Goal: Task Accomplishment & Management: Use online tool/utility

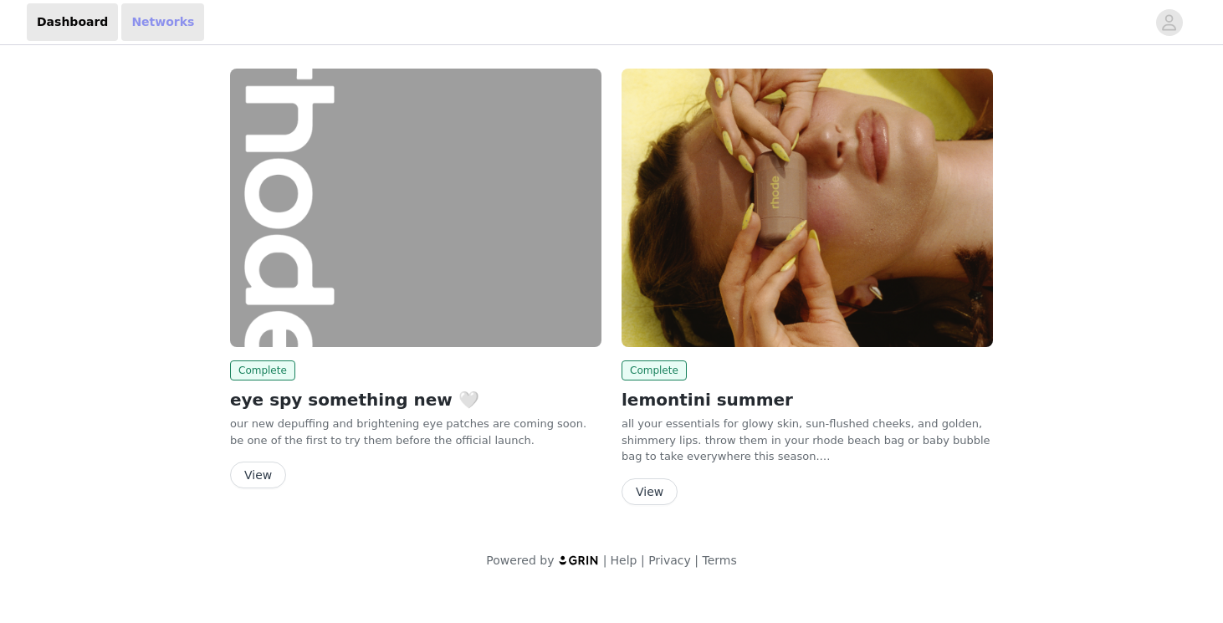
click at [160, 25] on link "Networks" at bounding box center [162, 22] width 83 height 38
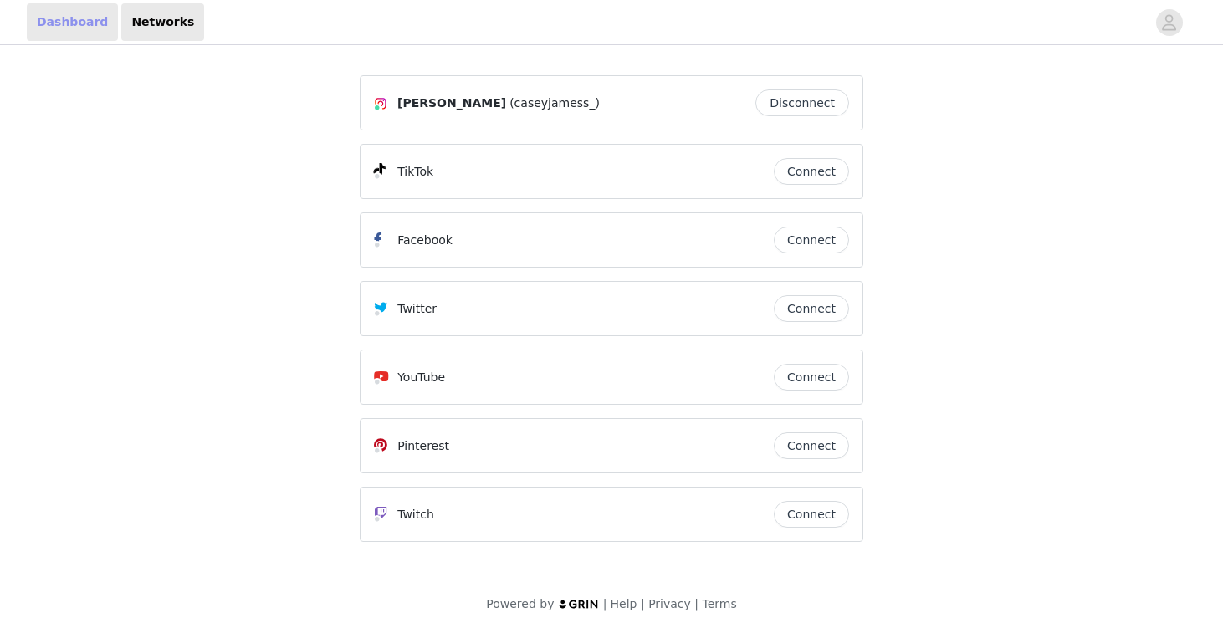
click at [49, 26] on link "Dashboard" at bounding box center [72, 22] width 91 height 38
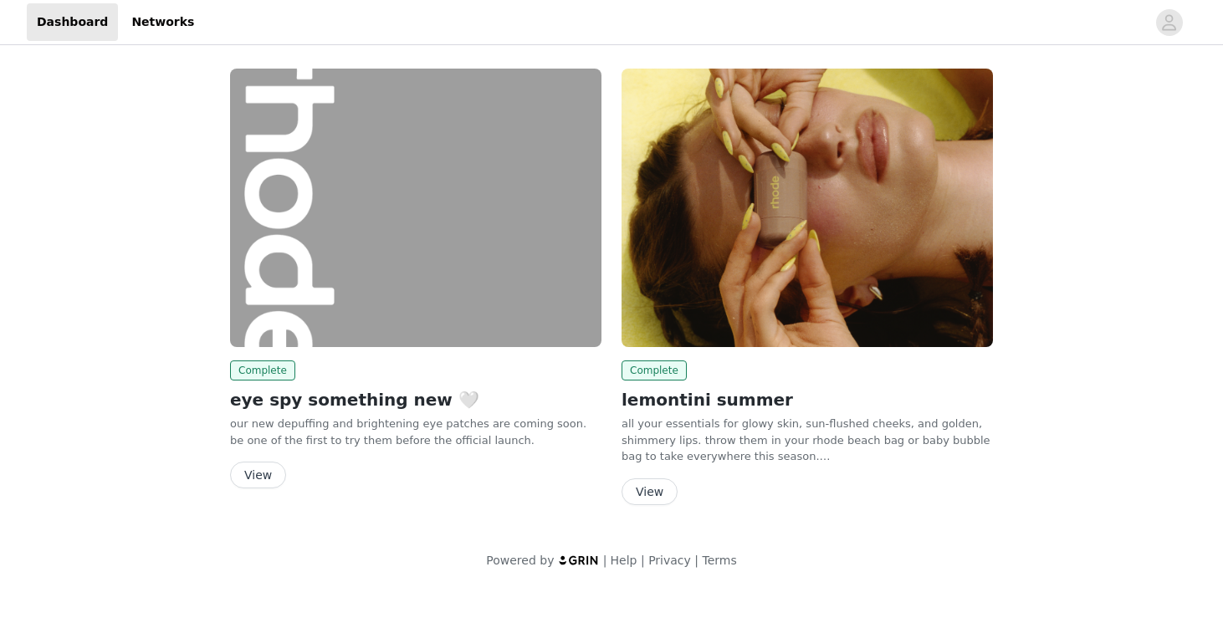
click at [249, 478] on button "View" at bounding box center [258, 475] width 56 height 27
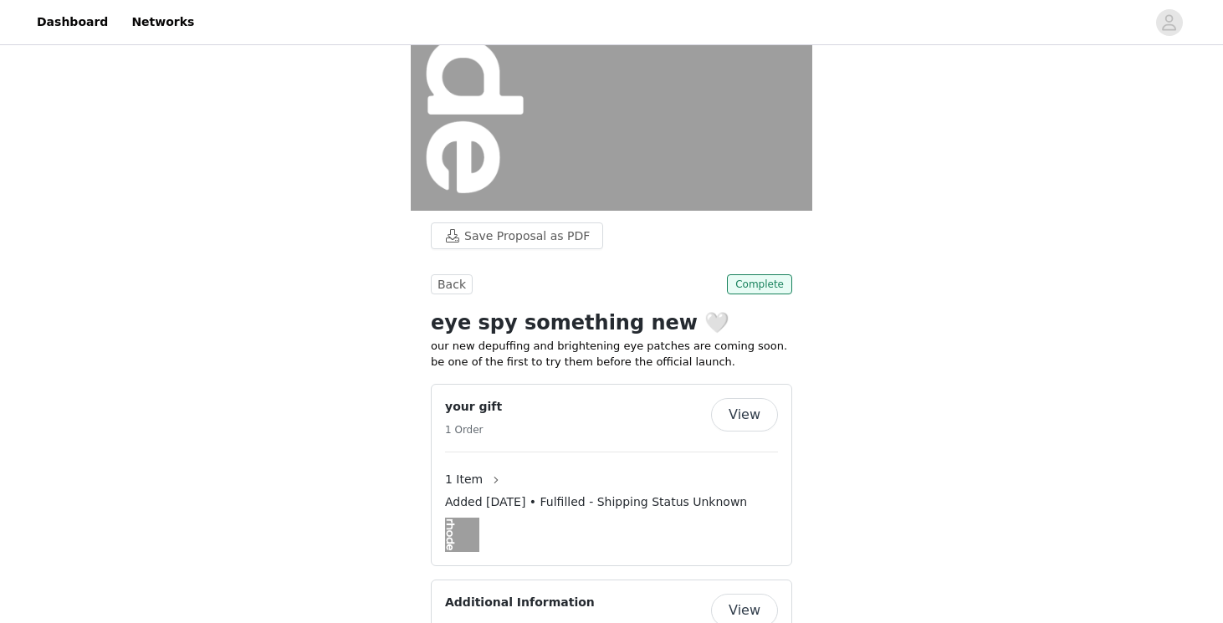
scroll to position [292, 0]
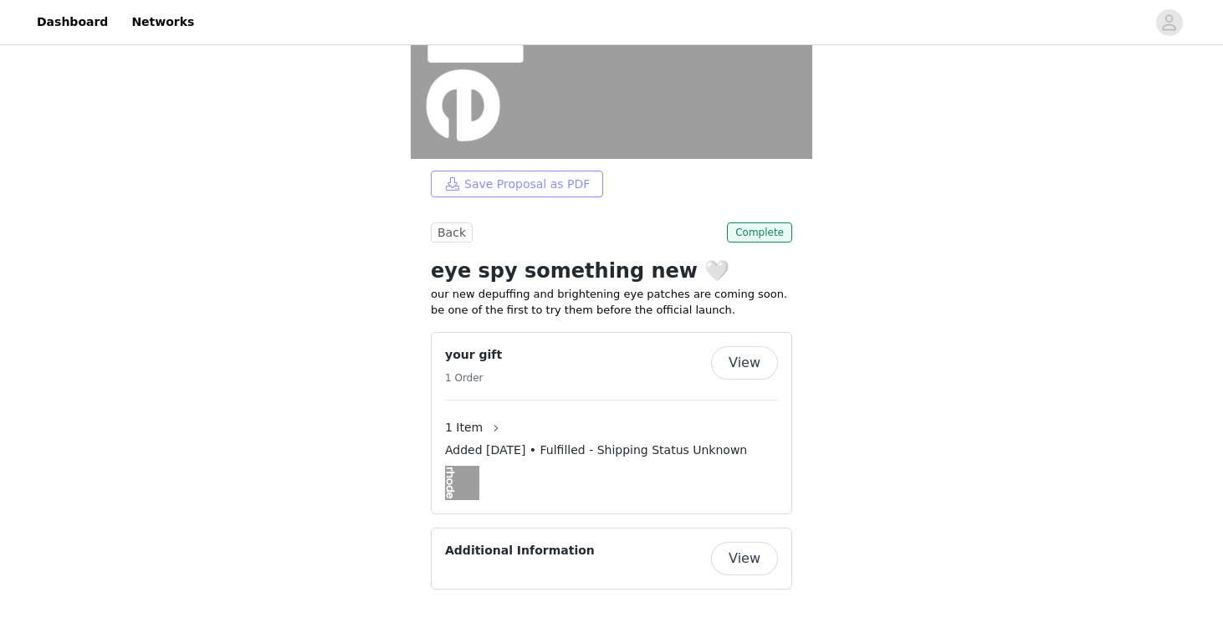
click at [498, 192] on button "Save Proposal as PDF" at bounding box center [517, 184] width 172 height 27
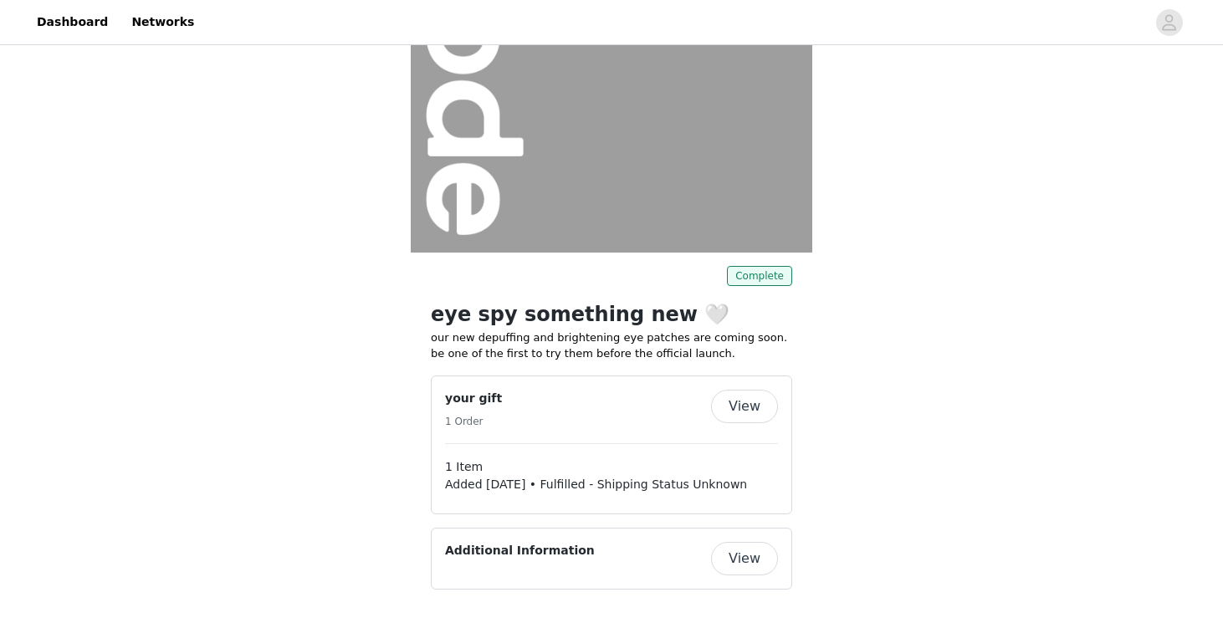
scroll to position [198, 0]
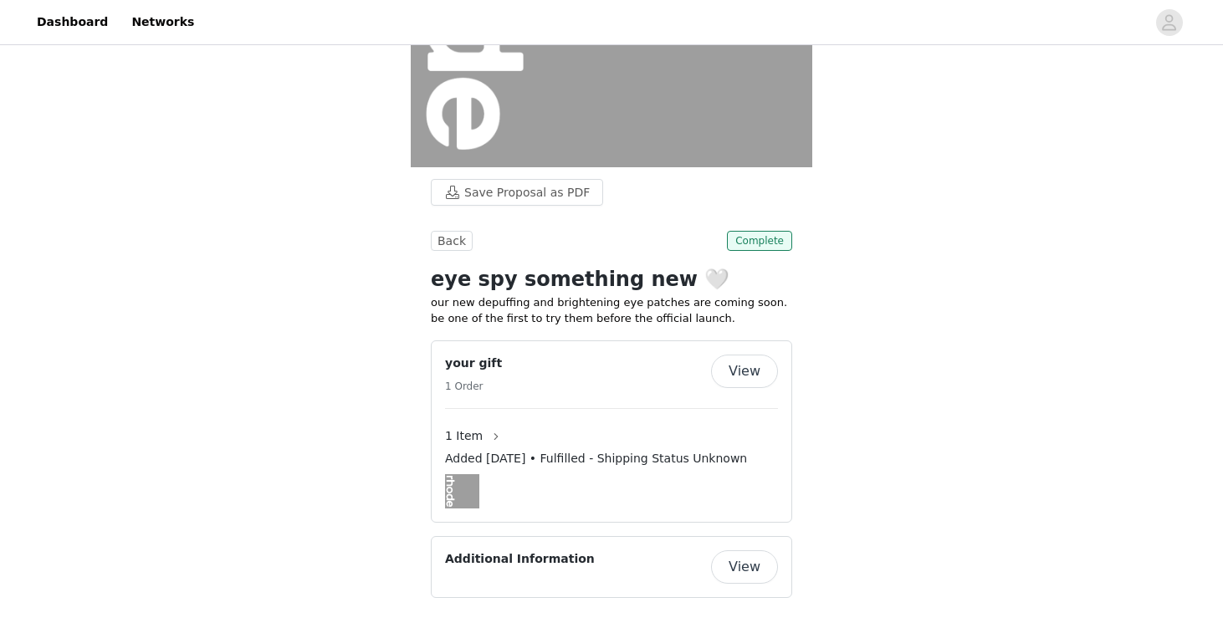
scroll to position [292, 0]
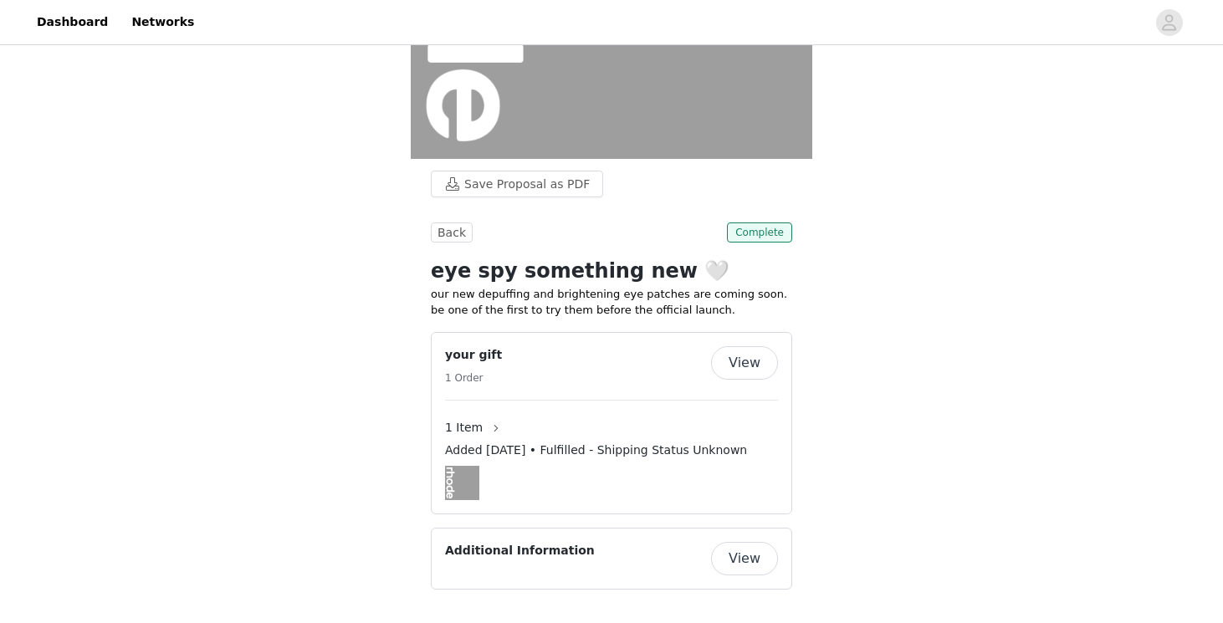
click at [759, 557] on button "View" at bounding box center [744, 558] width 67 height 33
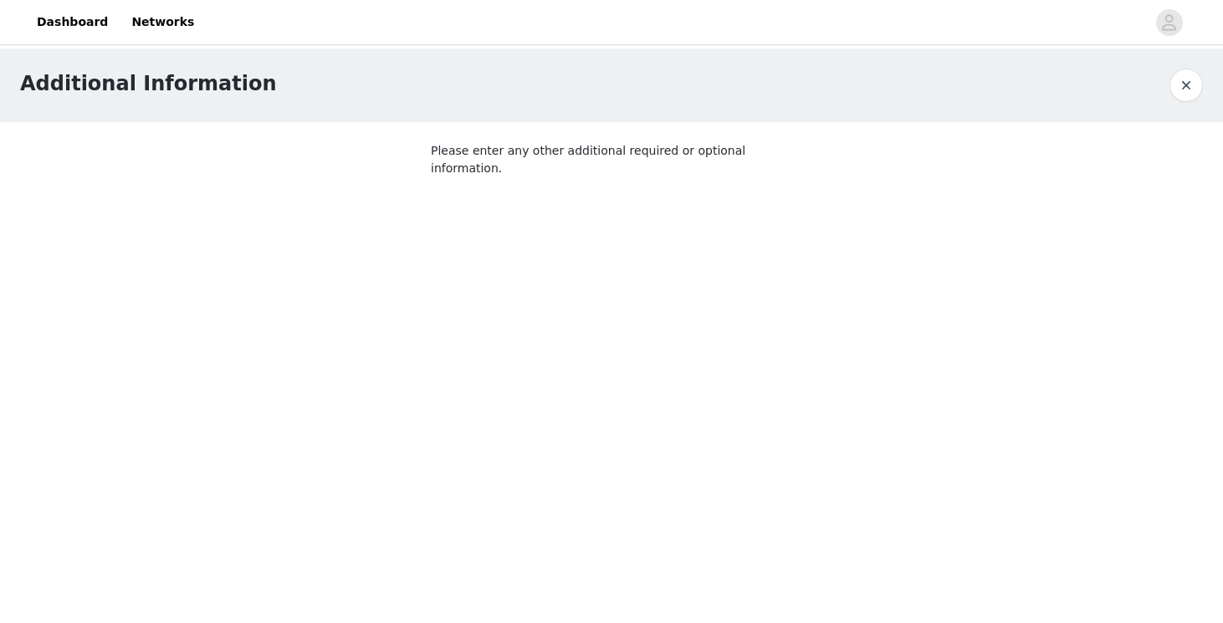
click at [1175, 97] on button "button" at bounding box center [1186, 85] width 33 height 33
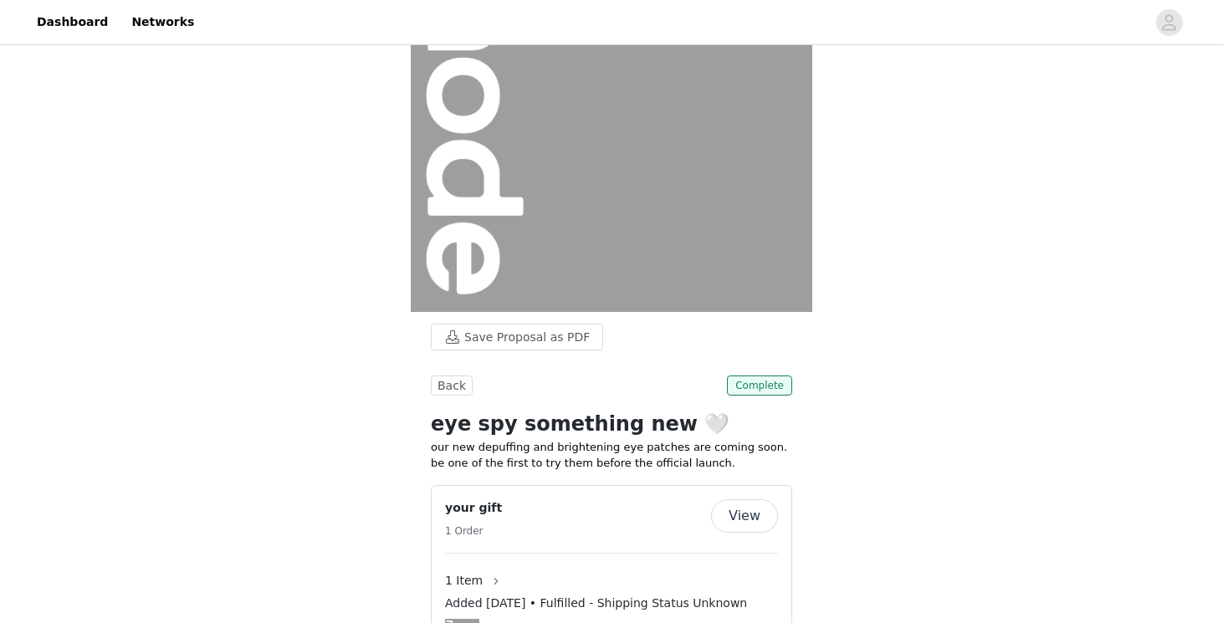
scroll to position [146, 0]
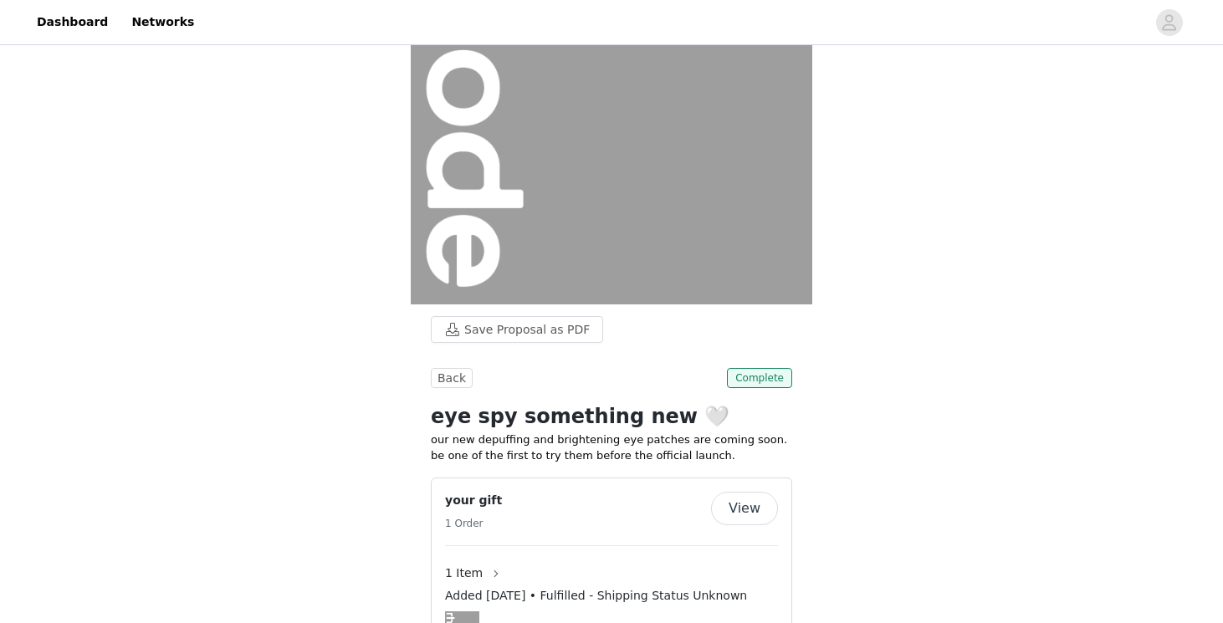
click at [753, 514] on button "View" at bounding box center [744, 508] width 67 height 33
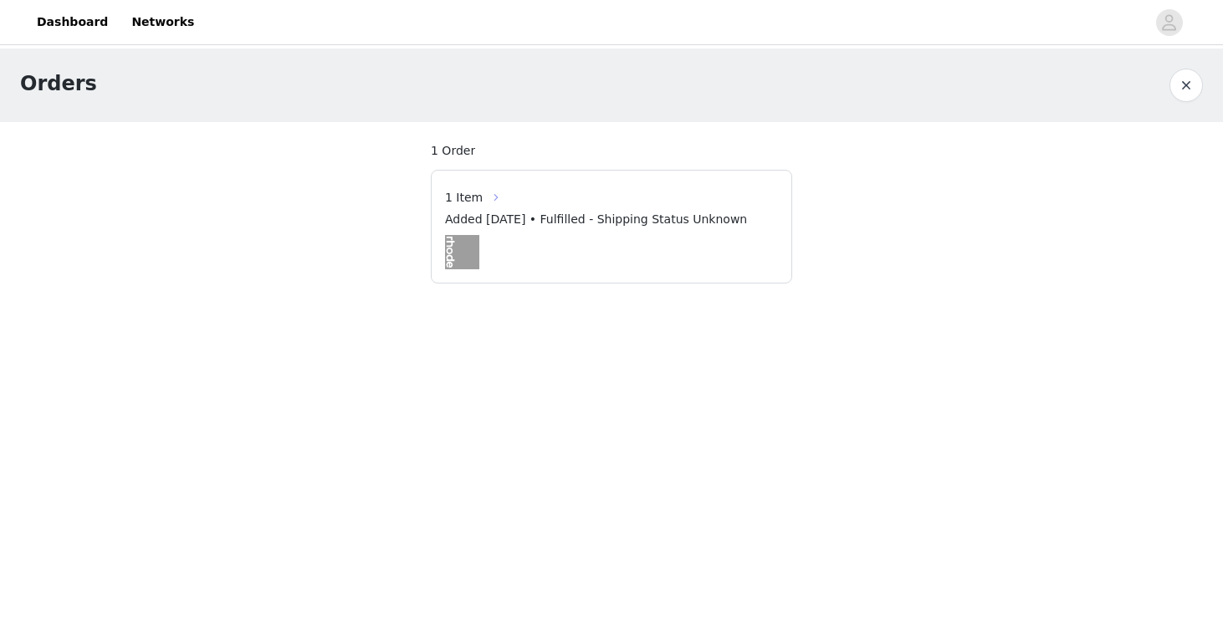
click at [483, 201] on button "button" at bounding box center [496, 197] width 27 height 27
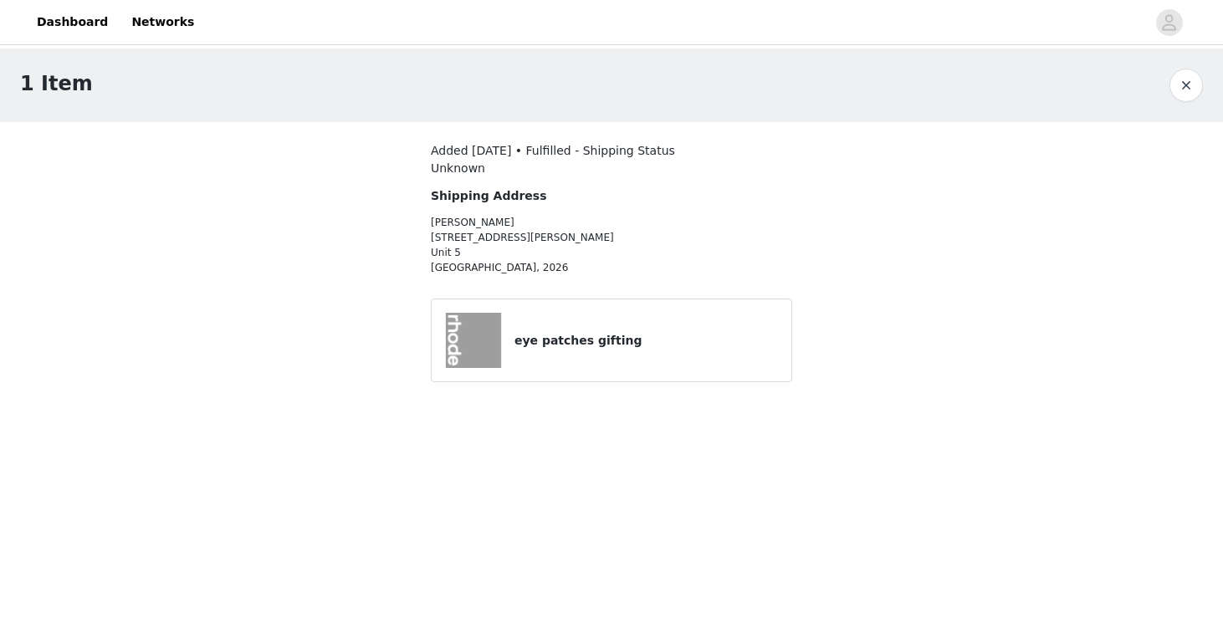
click at [475, 334] on img at bounding box center [473, 340] width 55 height 55
